Goal: Transaction & Acquisition: Purchase product/service

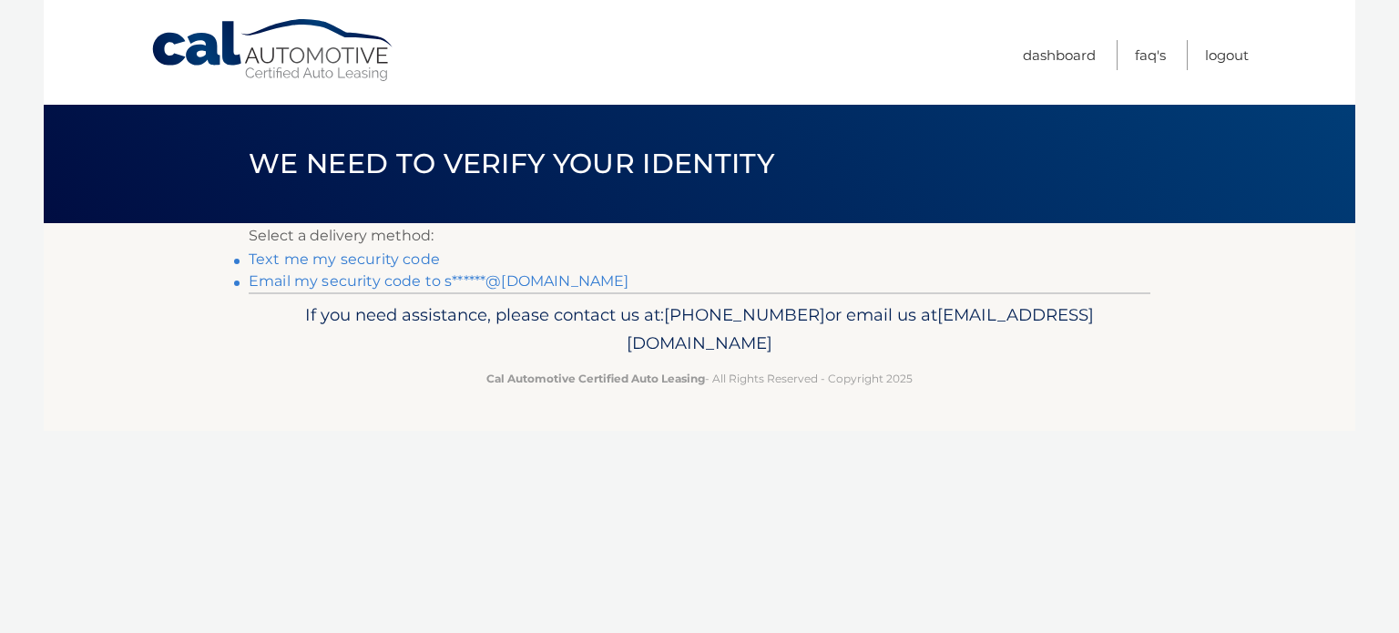
click at [323, 260] on link "Text me my security code" at bounding box center [344, 258] width 191 height 17
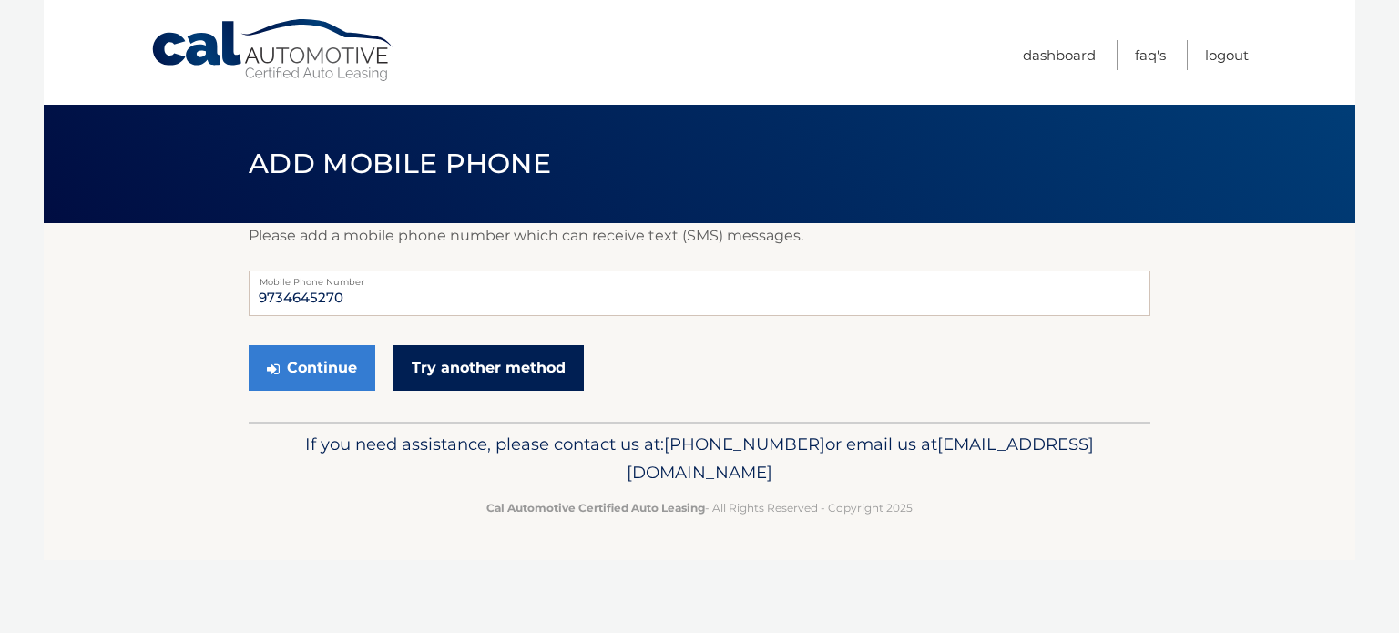
click at [455, 372] on link "Try another method" at bounding box center [488, 368] width 190 height 46
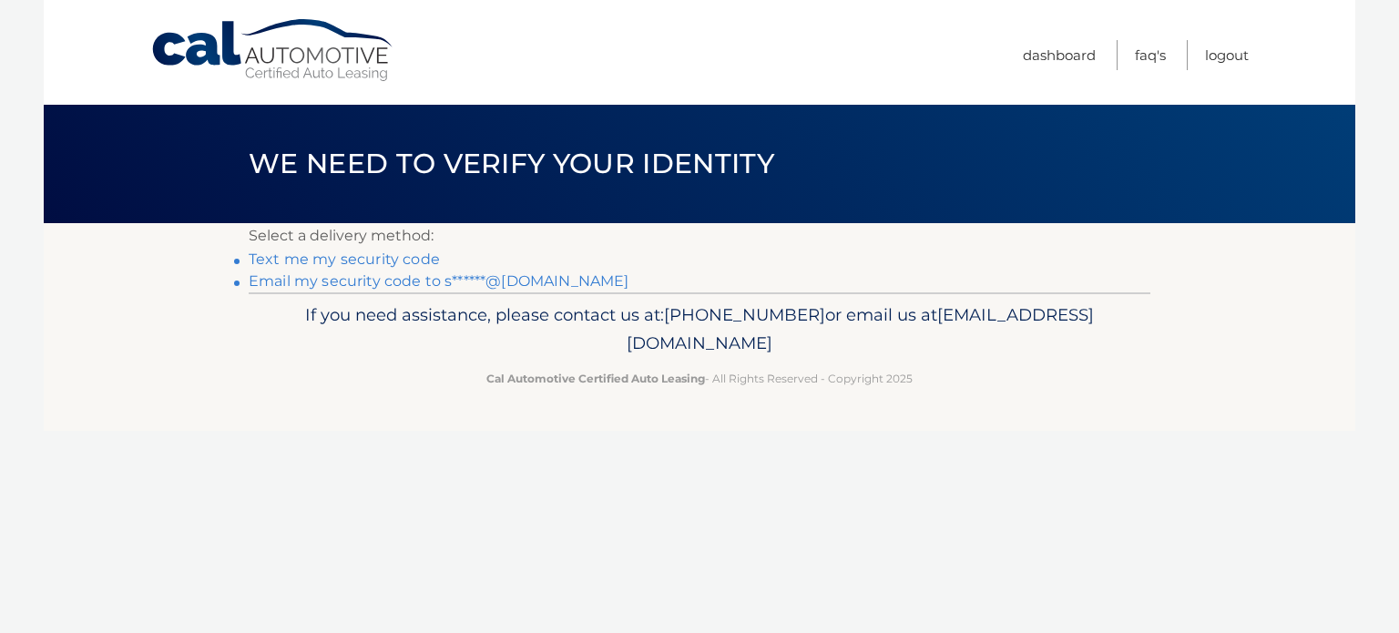
click at [317, 281] on link "Email my security code to s******@gmail.com" at bounding box center [439, 280] width 381 height 17
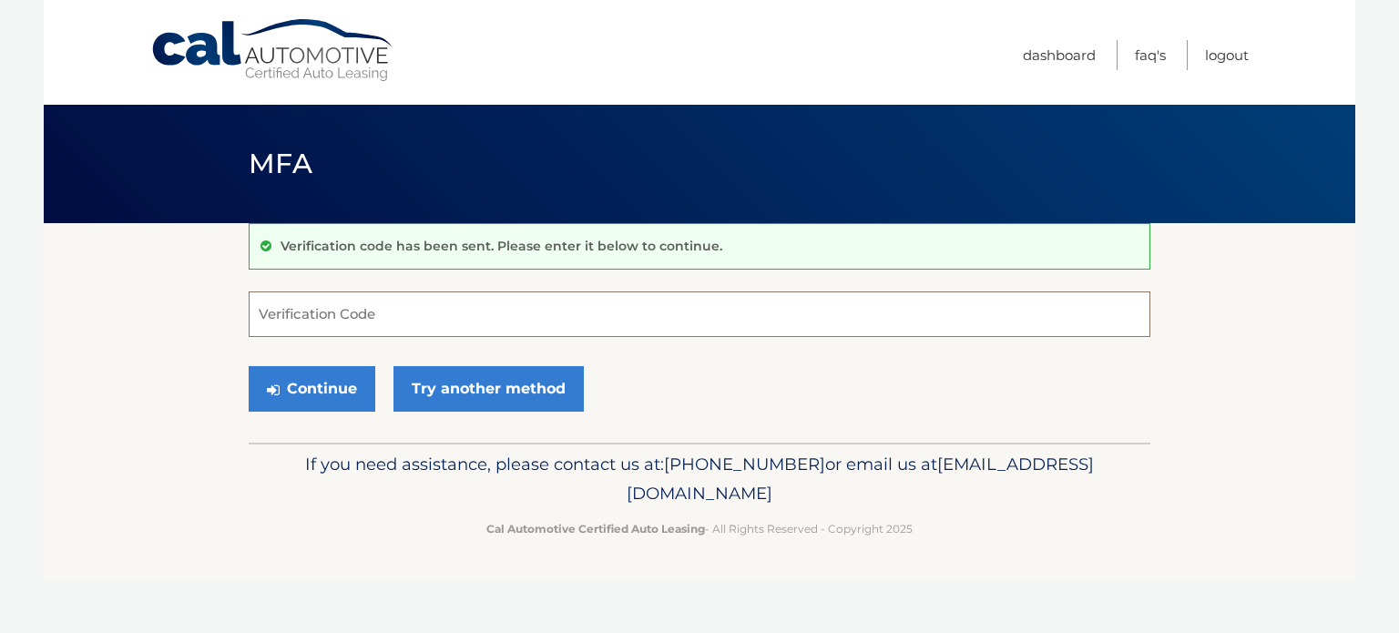
paste input "142704"
click at [328, 386] on button "Continue" at bounding box center [312, 389] width 127 height 46
drag, startPoint x: 309, startPoint y: 321, endPoint x: 191, endPoint y: 324, distance: 117.5
click at [191, 324] on section "Verification code has been sent. Please enter it below to continue. 142704 Veri…" at bounding box center [700, 332] width 1312 height 219
type input "142704"
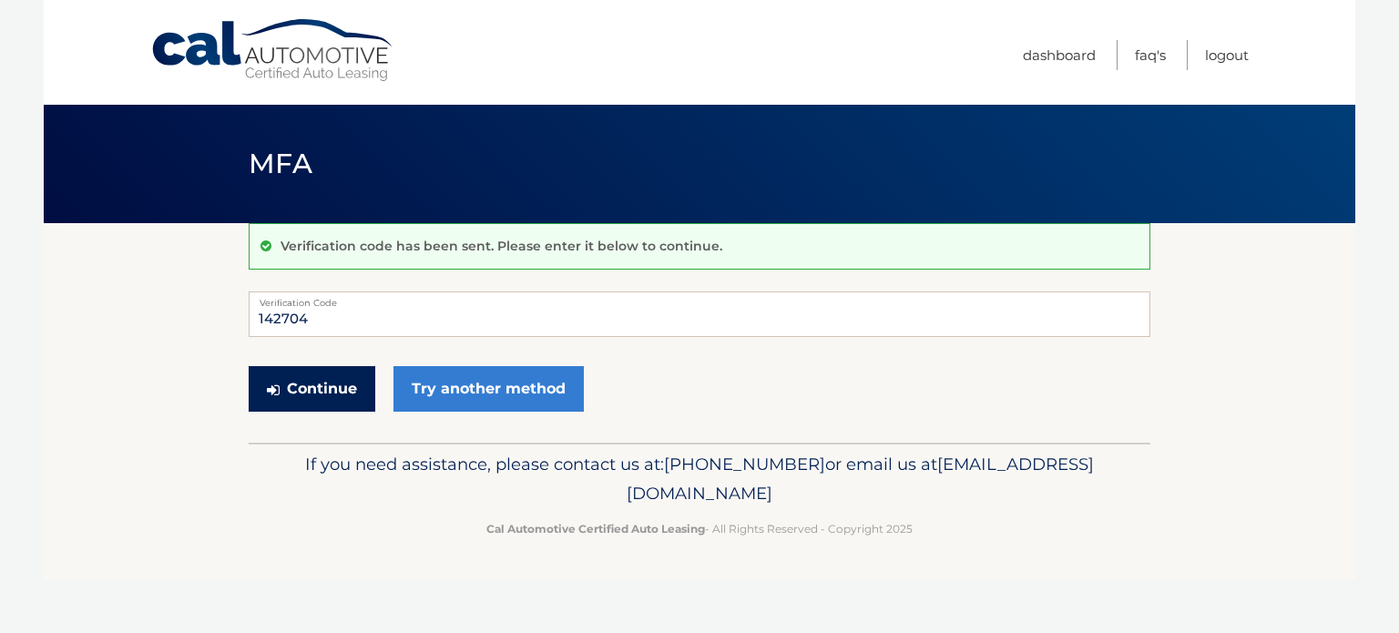
click at [313, 389] on button "Continue" at bounding box center [312, 389] width 127 height 46
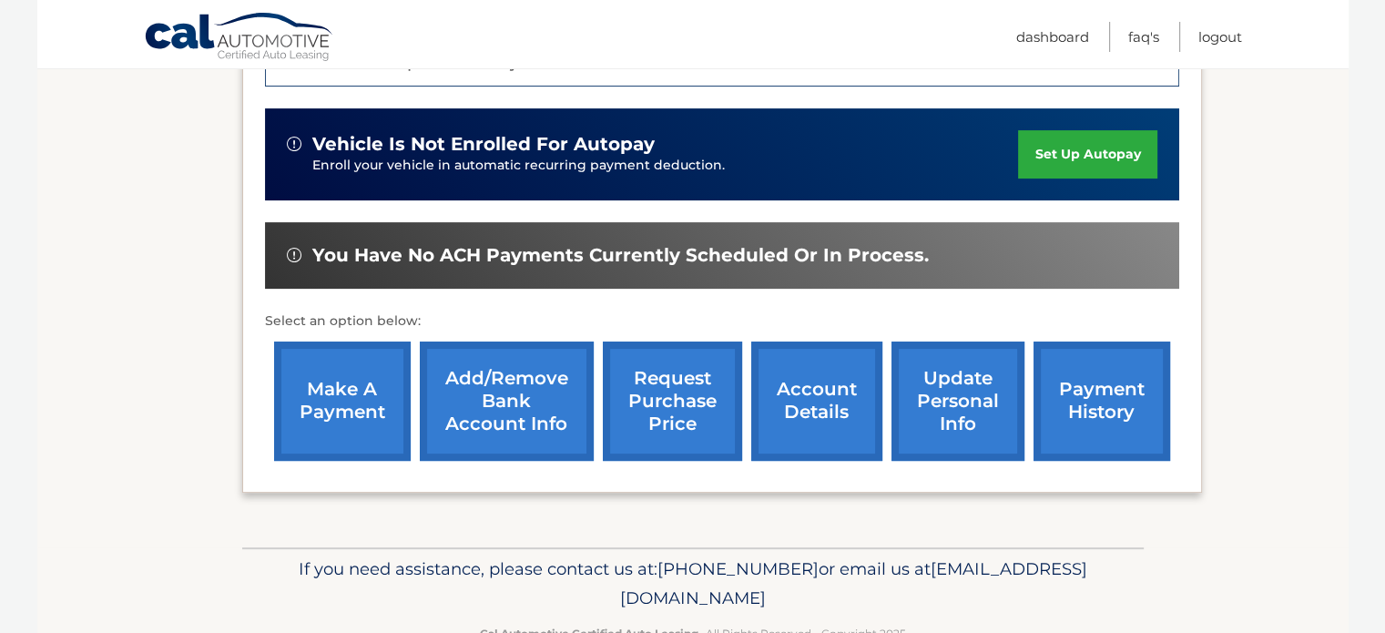
scroll to position [546, 0]
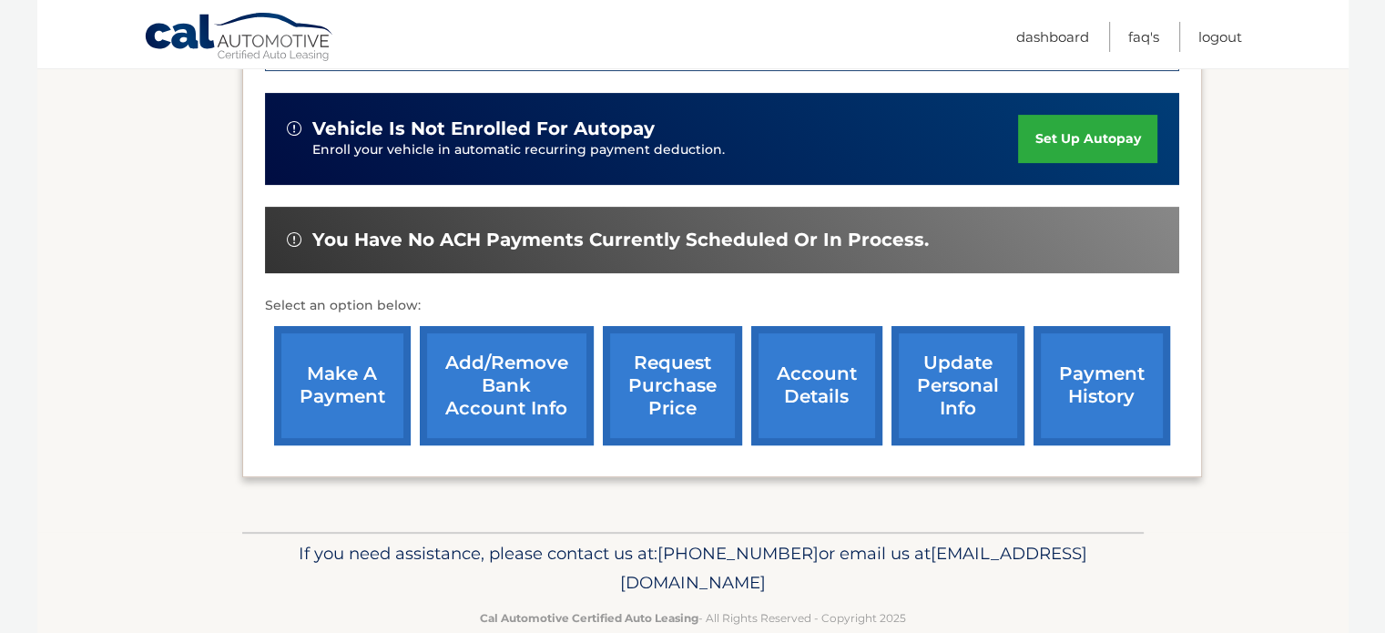
click at [332, 378] on link "make a payment" at bounding box center [342, 385] width 137 height 119
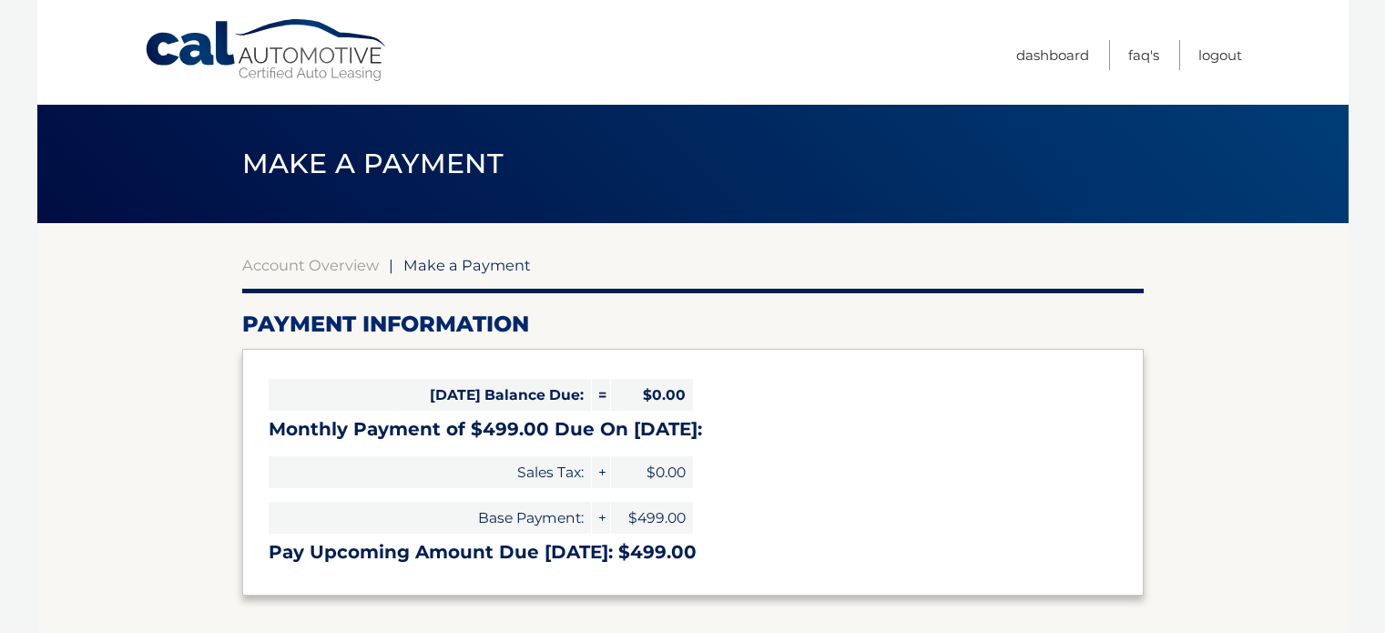
select select "YmEyZDMxNzAtYWU5OC00M2ZhLWIxYTktOThkYzY0MWRmYzMz"
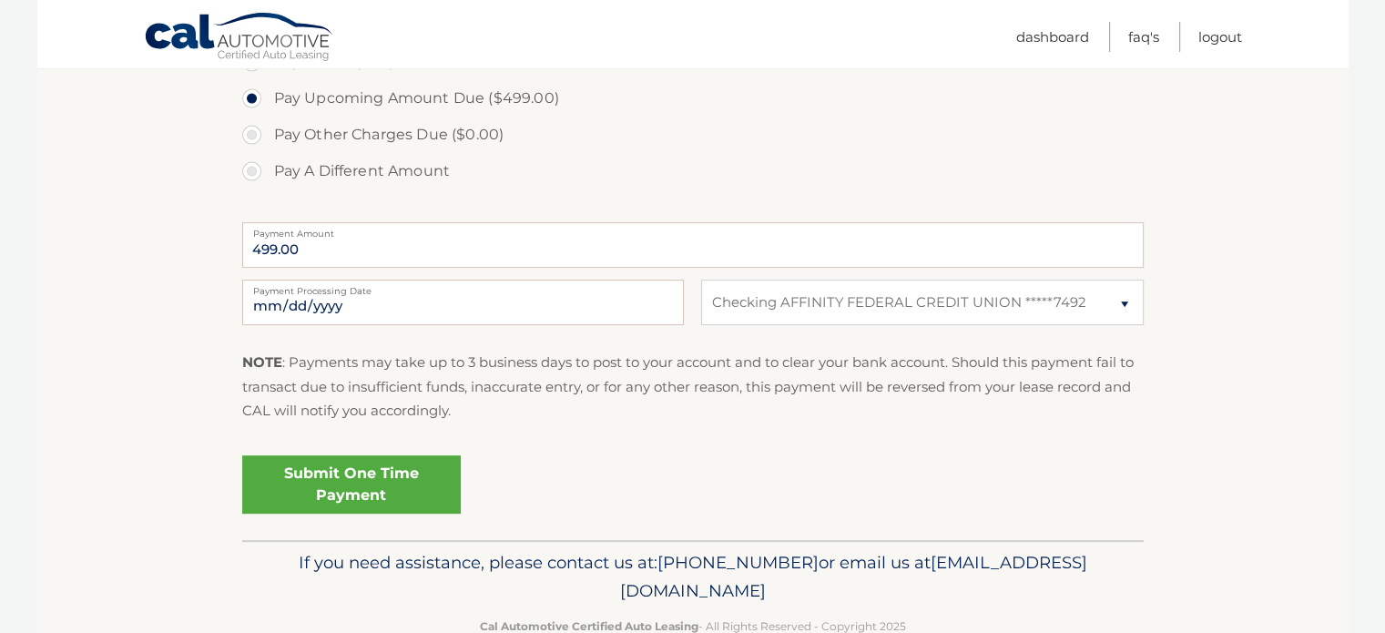
scroll to position [638, 0]
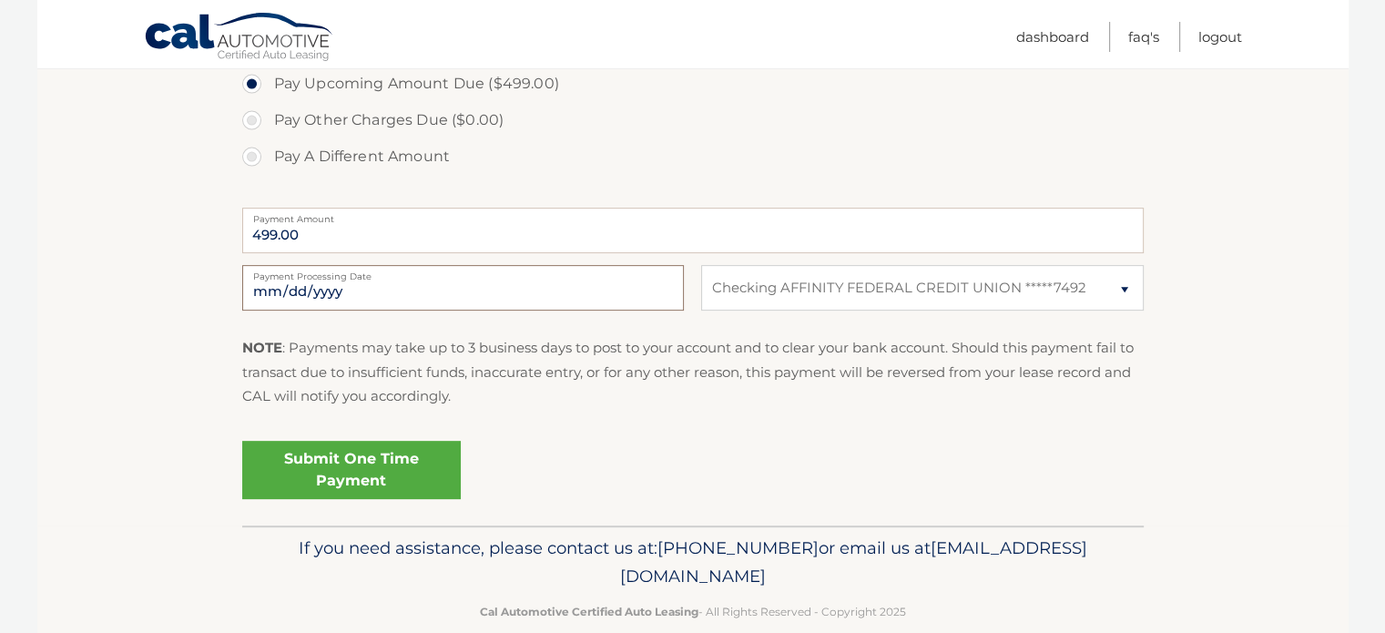
click at [499, 294] on input "2025-10-10" at bounding box center [463, 288] width 442 height 46
type input "2025-10-15"
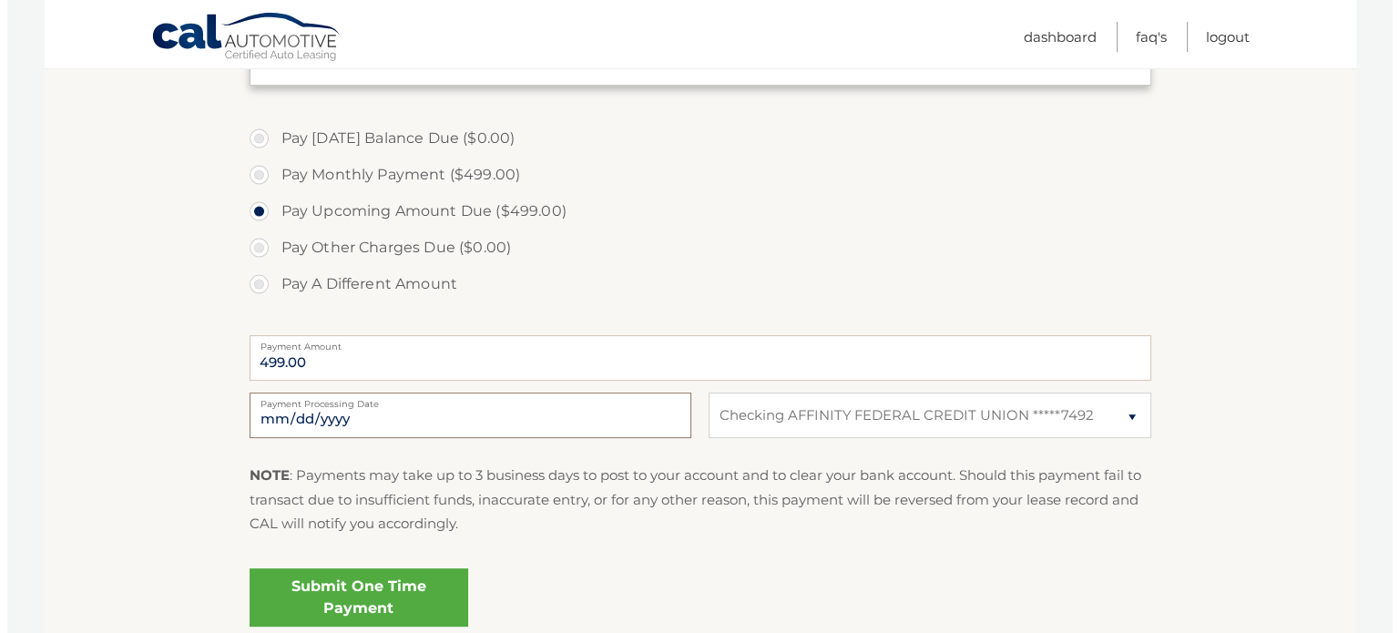
scroll to position [546, 0]
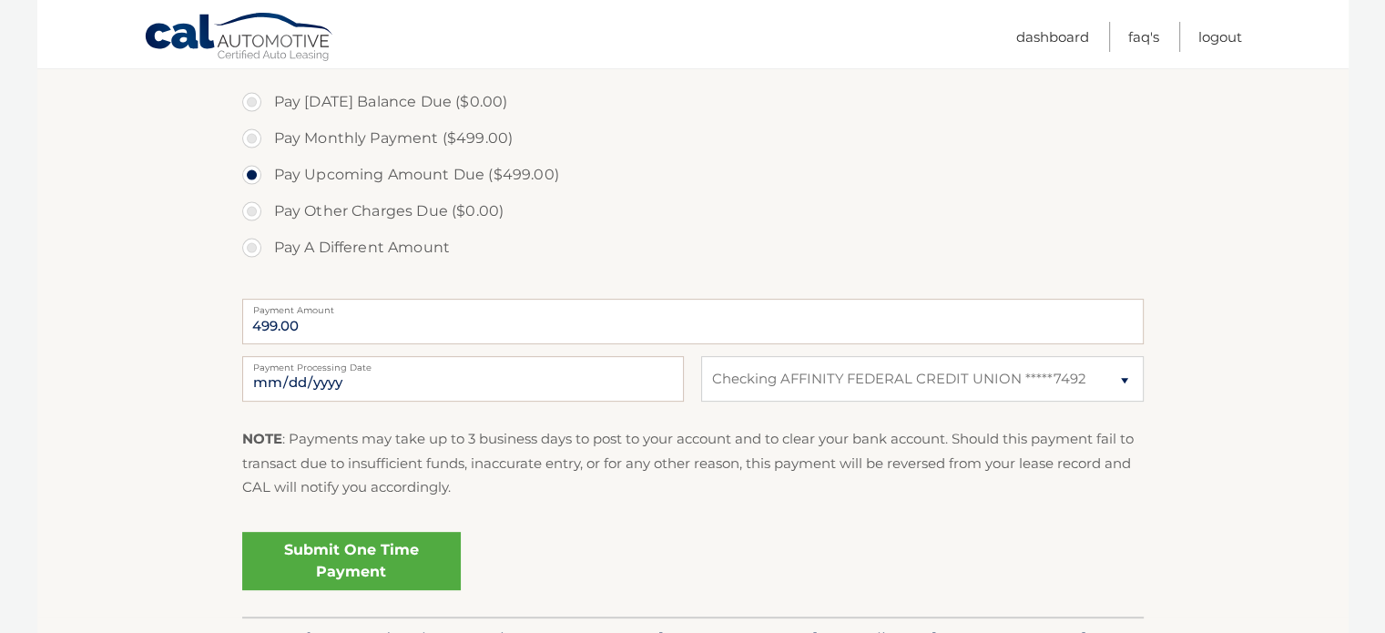
click at [331, 567] on link "Submit One Time Payment" at bounding box center [351, 561] width 219 height 58
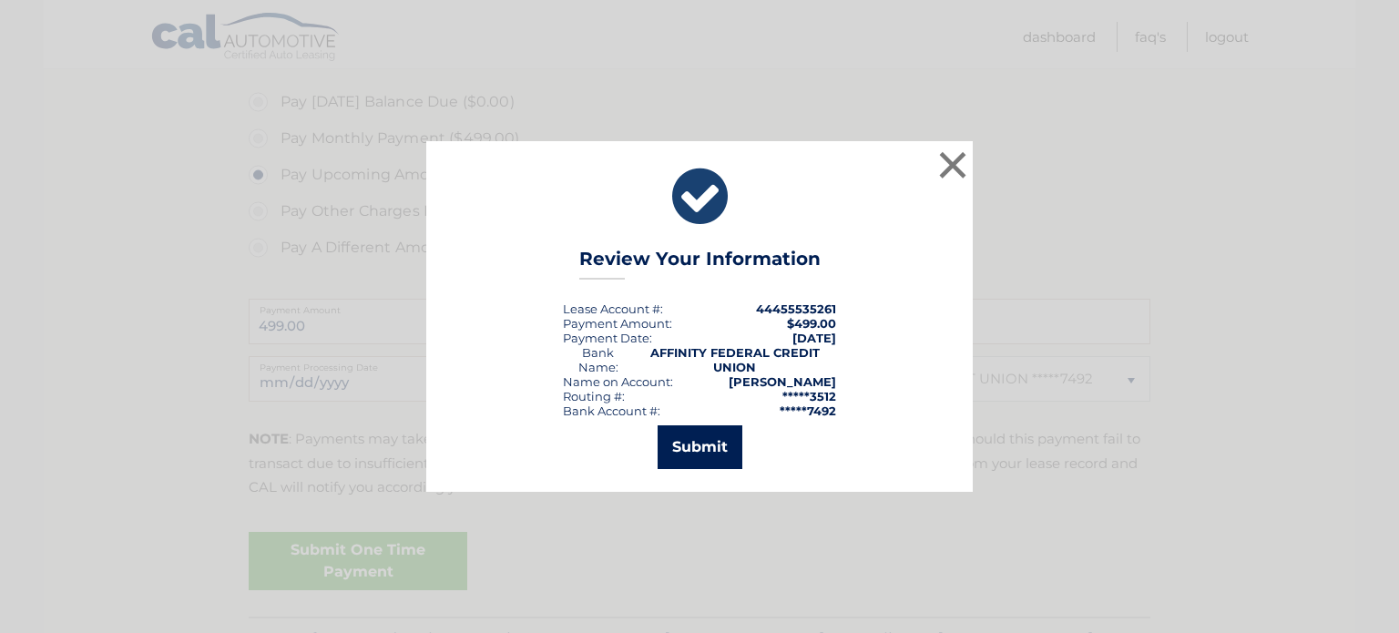
click at [694, 441] on button "Submit" at bounding box center [700, 447] width 85 height 44
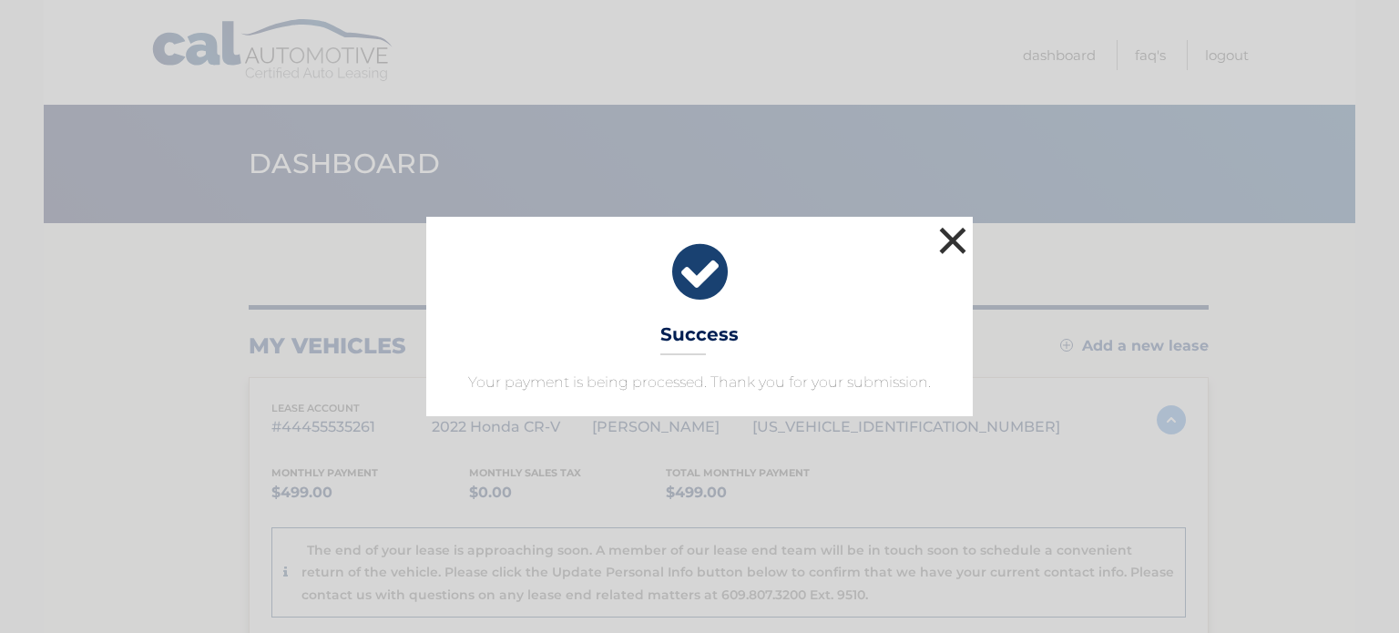
click at [950, 233] on button "×" at bounding box center [952, 240] width 36 height 36
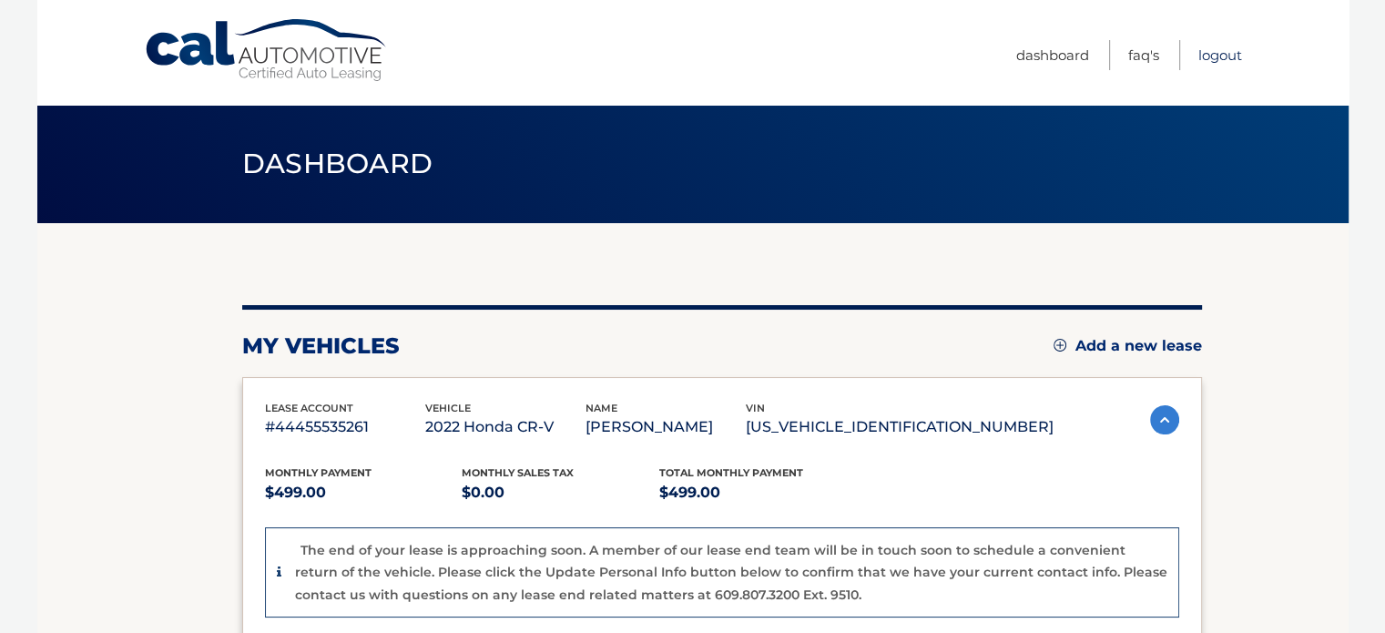
click at [1224, 54] on link "Logout" at bounding box center [1221, 55] width 44 height 30
